Goal: Register for event/course

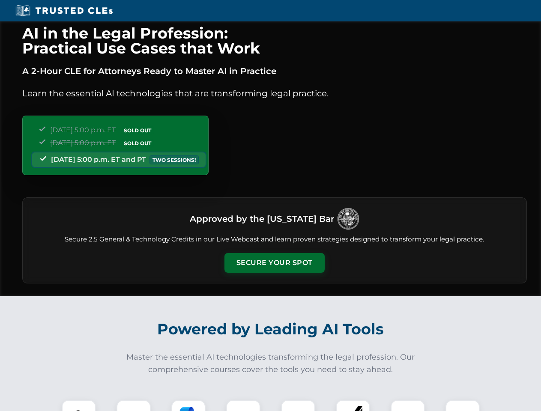
click at [274, 263] on button "Secure Your Spot" at bounding box center [274, 263] width 100 height 20
click at [79, 406] on img at bounding box center [78, 417] width 25 height 25
click at [134, 406] on div at bounding box center [134, 417] width 34 height 34
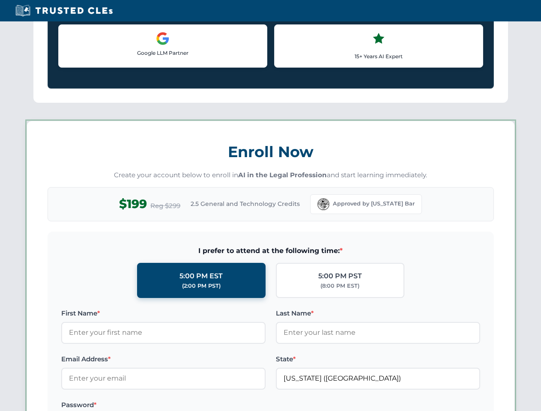
click at [243, 406] on label "Password *" at bounding box center [163, 405] width 204 height 10
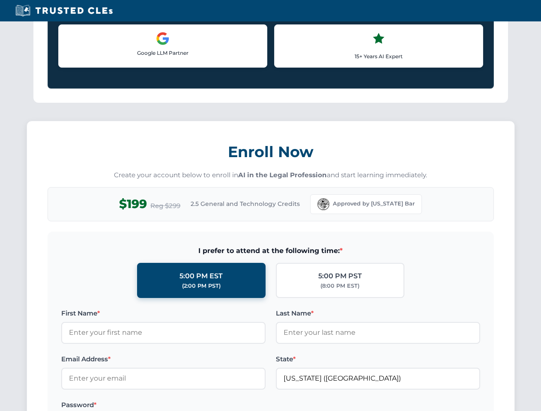
scroll to position [841, 0]
